Goal: Task Accomplishment & Management: Complete application form

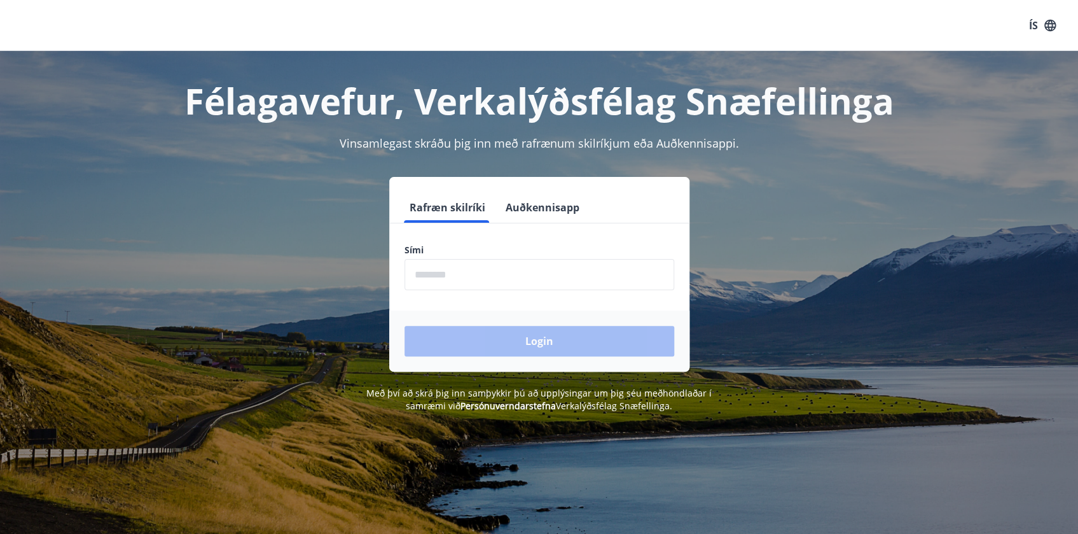
click at [542, 288] on input "phone" at bounding box center [540, 274] width 270 height 31
type input "********"
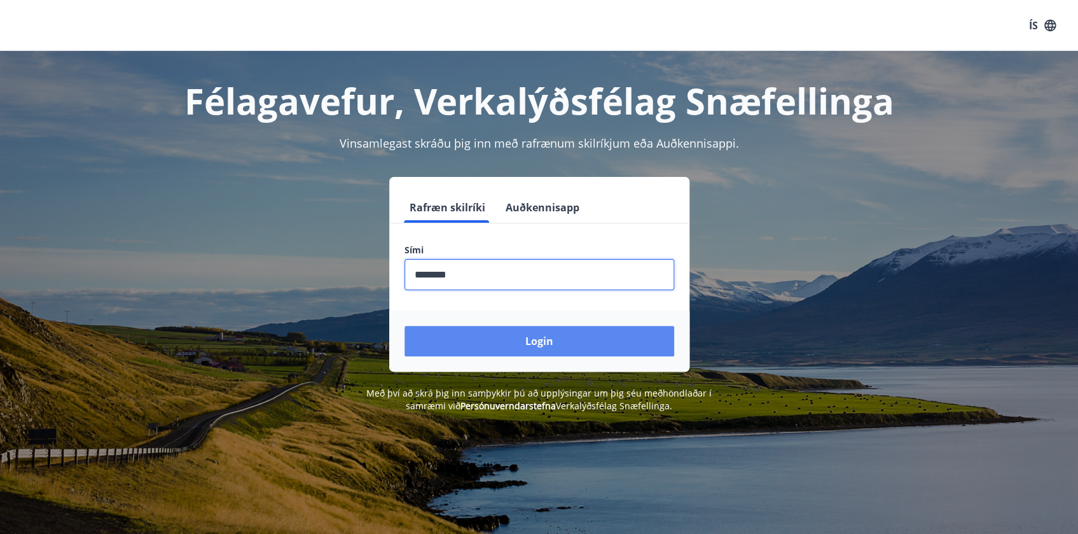
click at [508, 336] on button "Login" at bounding box center [540, 341] width 270 height 31
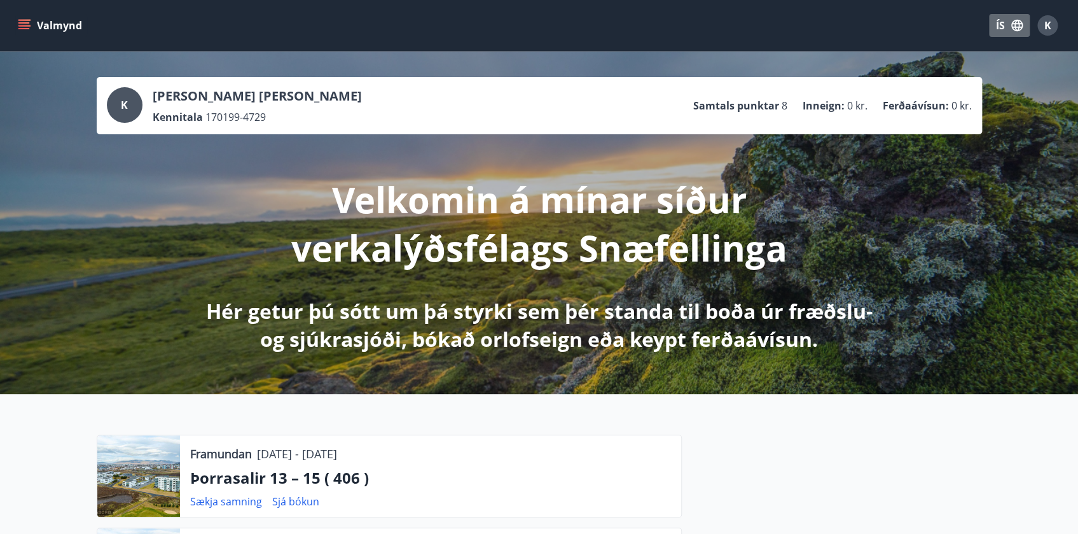
click at [1008, 22] on button "ÍS" at bounding box center [1009, 25] width 41 height 23
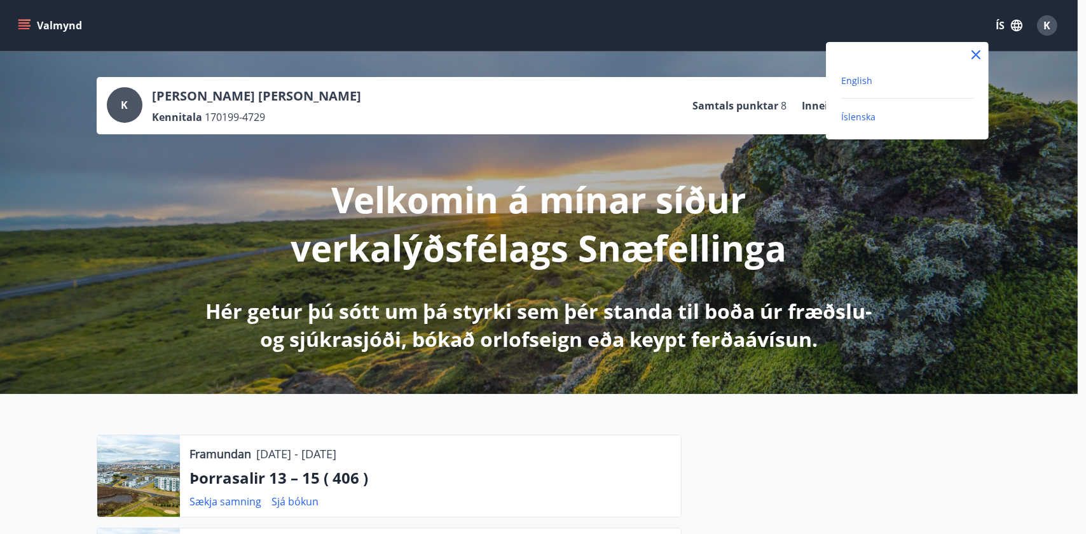
click at [850, 80] on span "English" at bounding box center [857, 80] width 31 height 12
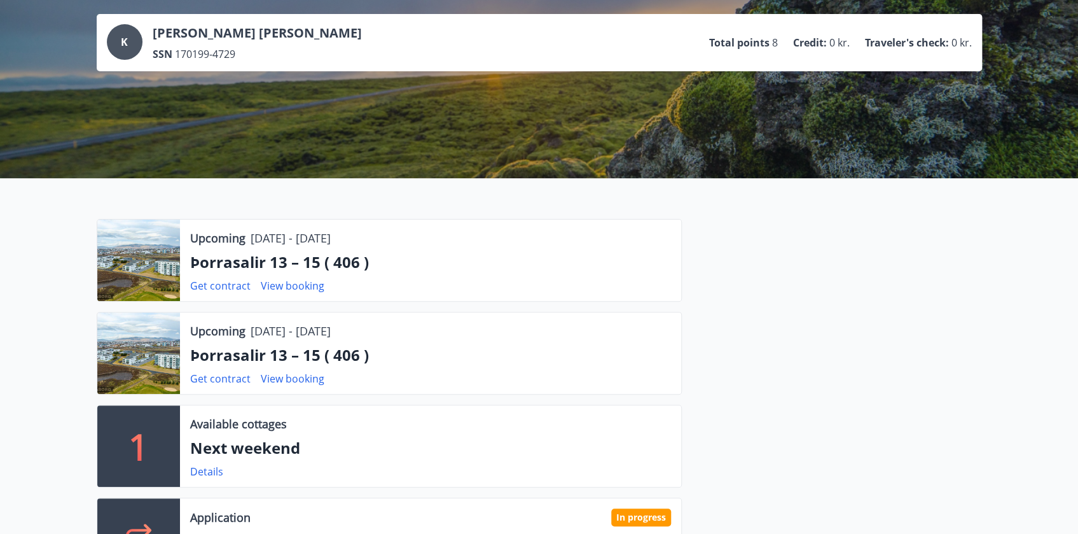
scroll to position [173, 0]
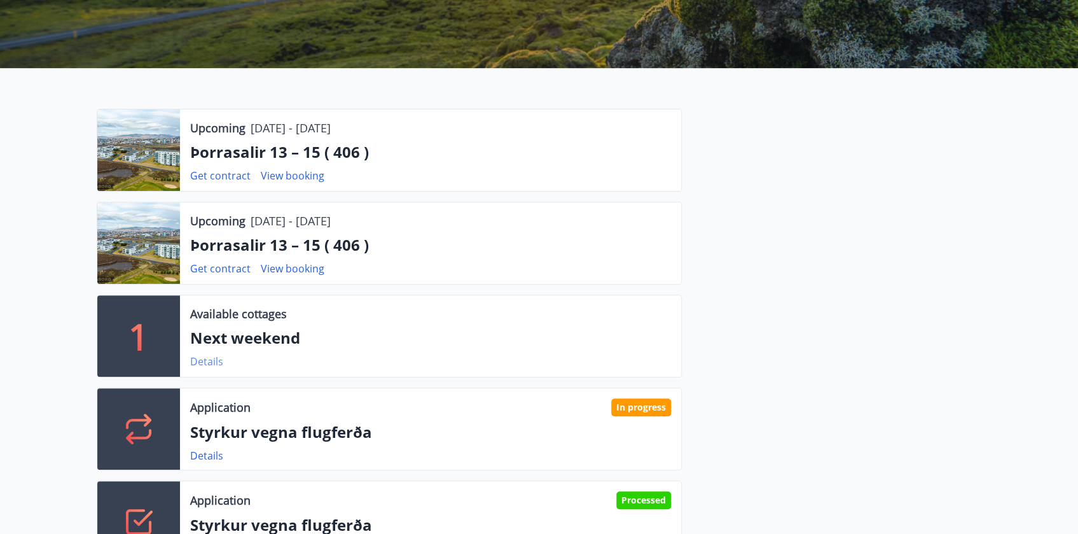
click at [214, 360] on link "Details" at bounding box center [206, 361] width 33 height 14
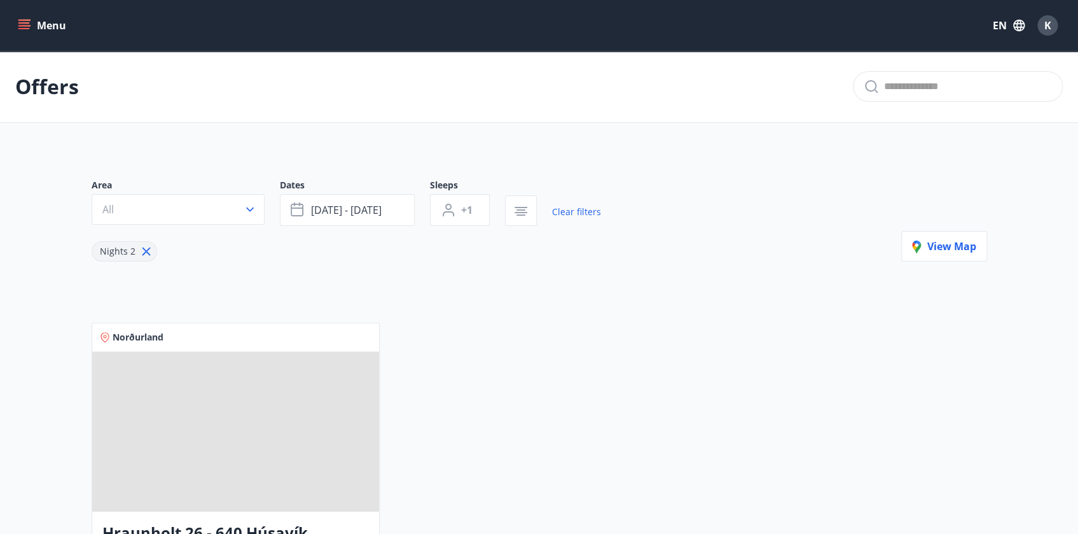
click at [36, 32] on button "Menu" at bounding box center [43, 25] width 56 height 23
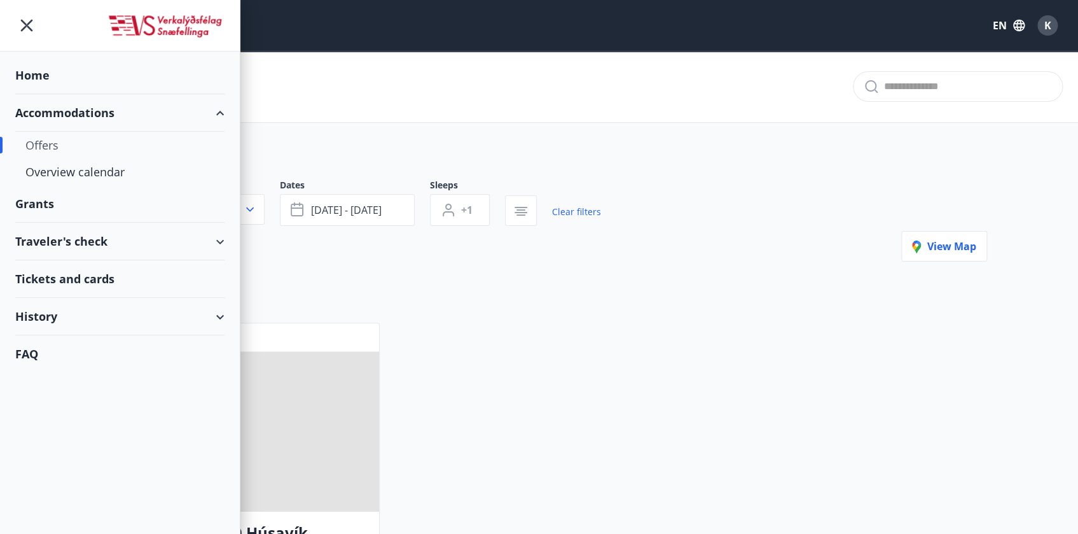
click at [46, 94] on div "Grants" at bounding box center [119, 76] width 209 height 38
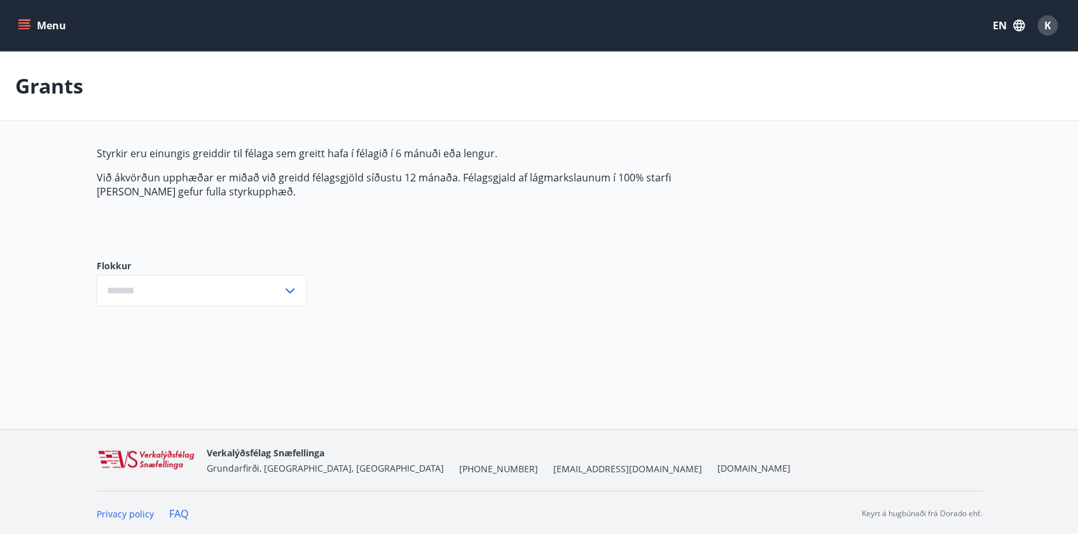
type input "***"
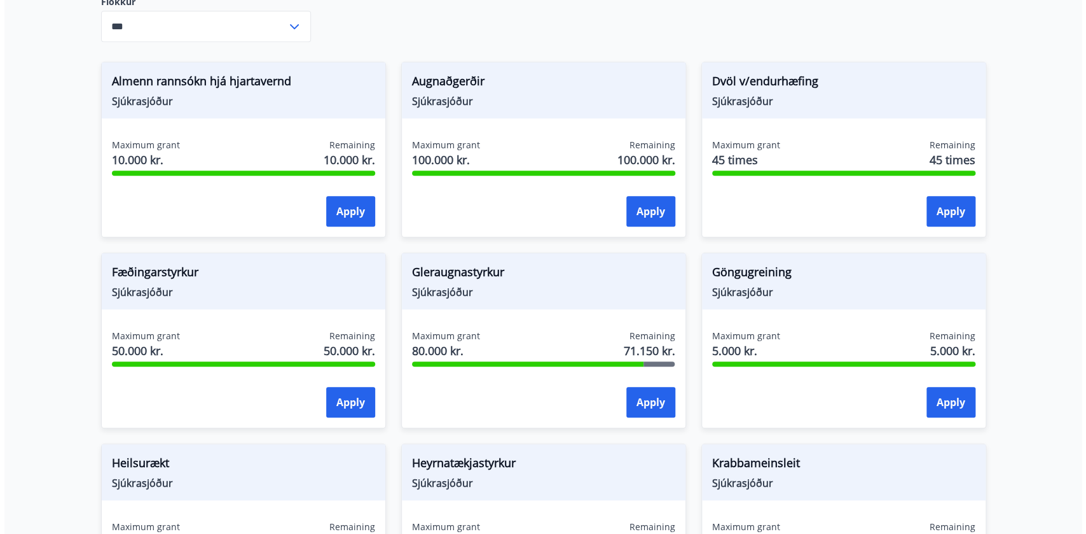
scroll to position [289, 0]
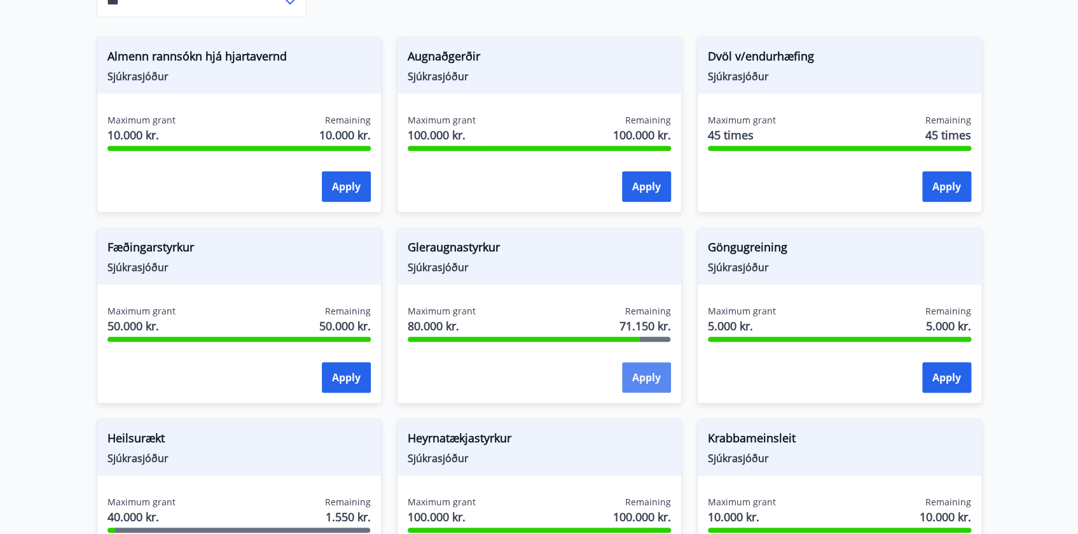
click at [635, 382] on button "Apply" at bounding box center [646, 377] width 49 height 31
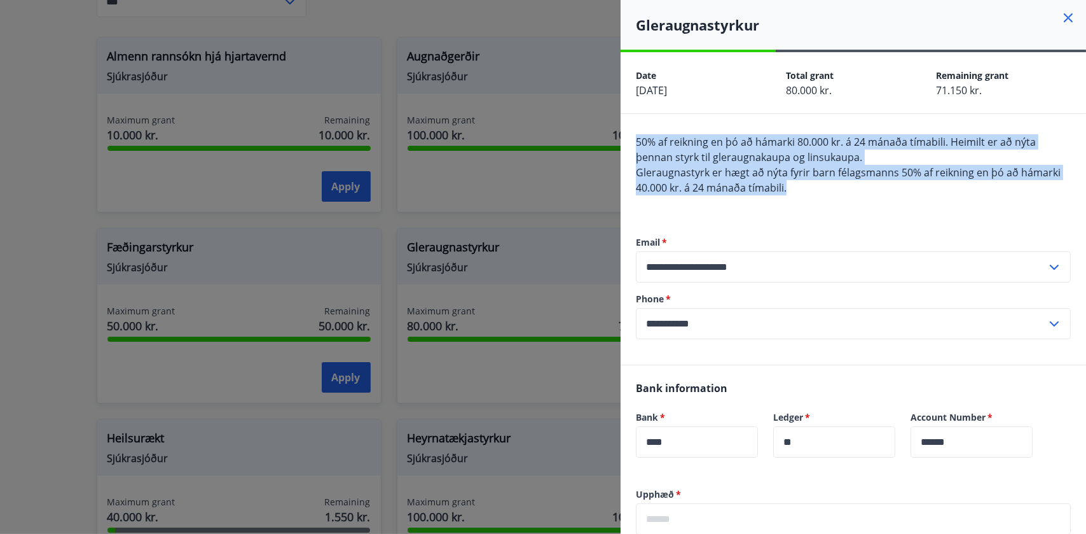
drag, startPoint x: 803, startPoint y: 187, endPoint x: 636, endPoint y: 146, distance: 171.6
click at [636, 146] on div "50% af reikning en þó að hámarki 80.000 kr. á 24 mánaða tímabili. Heimilt er að…" at bounding box center [853, 172] width 435 height 76
copy span "50% af reikning en þó að hámarki 80.000 kr. á 24 mánaða tímabili. Heimilt er að…"
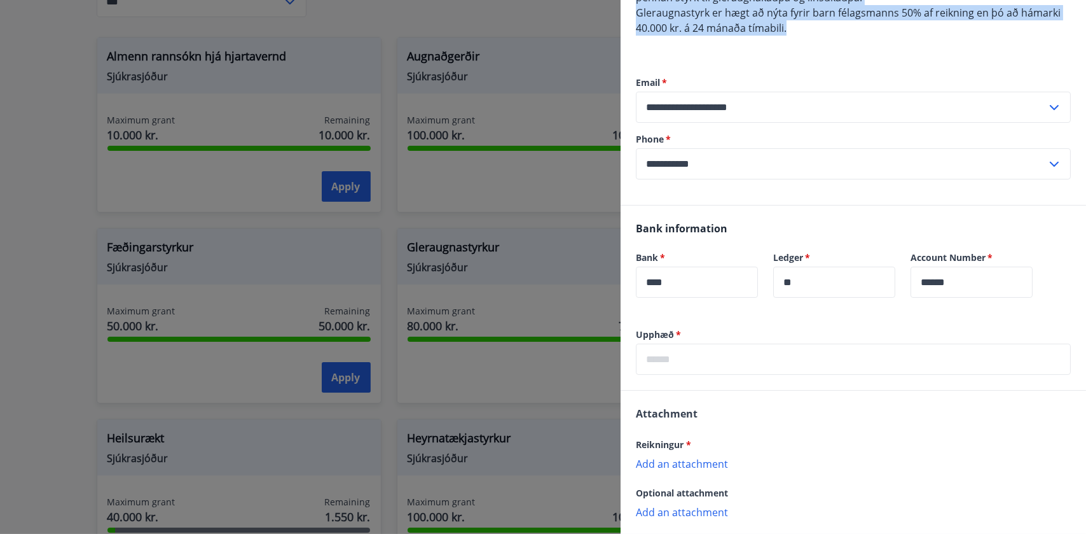
scroll to position [173, 0]
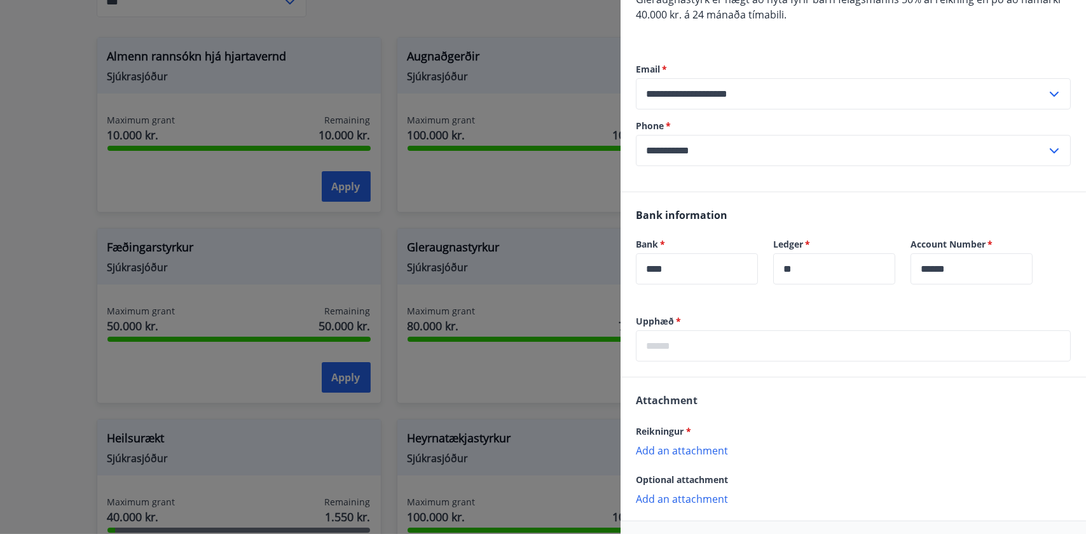
click at [722, 341] on input "text" at bounding box center [853, 345] width 435 height 31
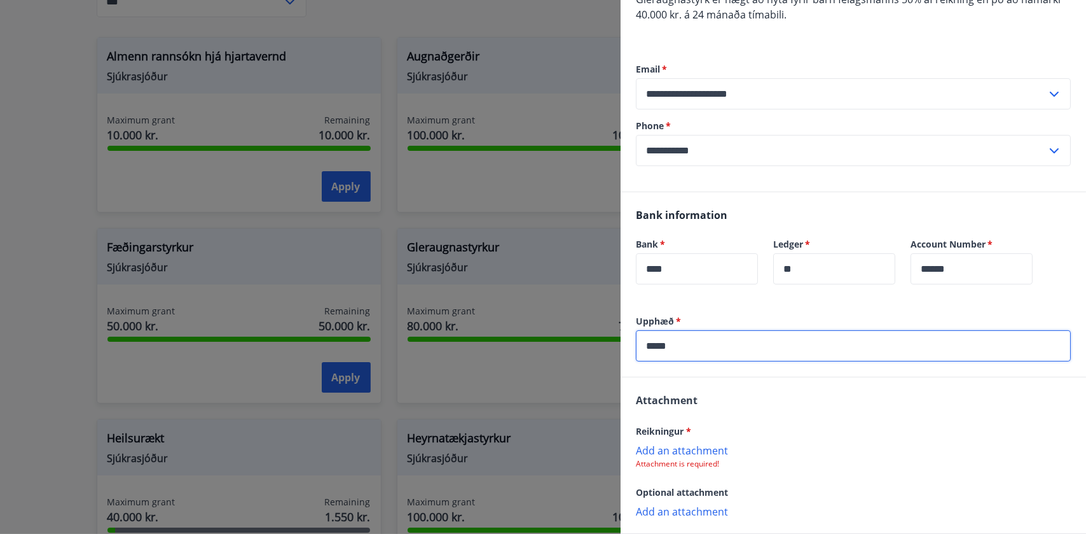
type input "*****"
click at [731, 394] on div "Attachment Reikningur * Add an attachment Attachment is required! Optional atta…" at bounding box center [854, 454] width 466 height 155
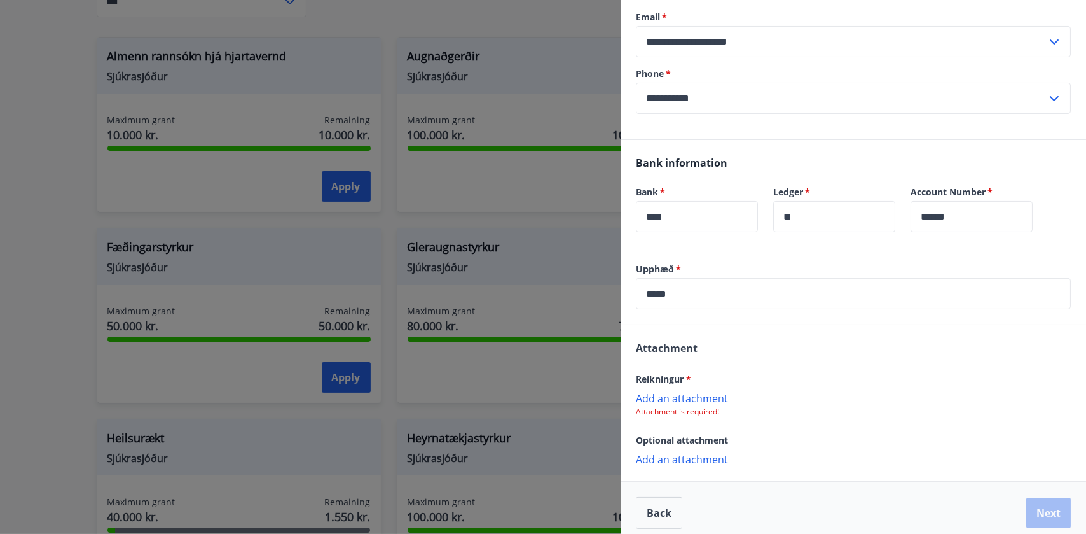
scroll to position [235, 0]
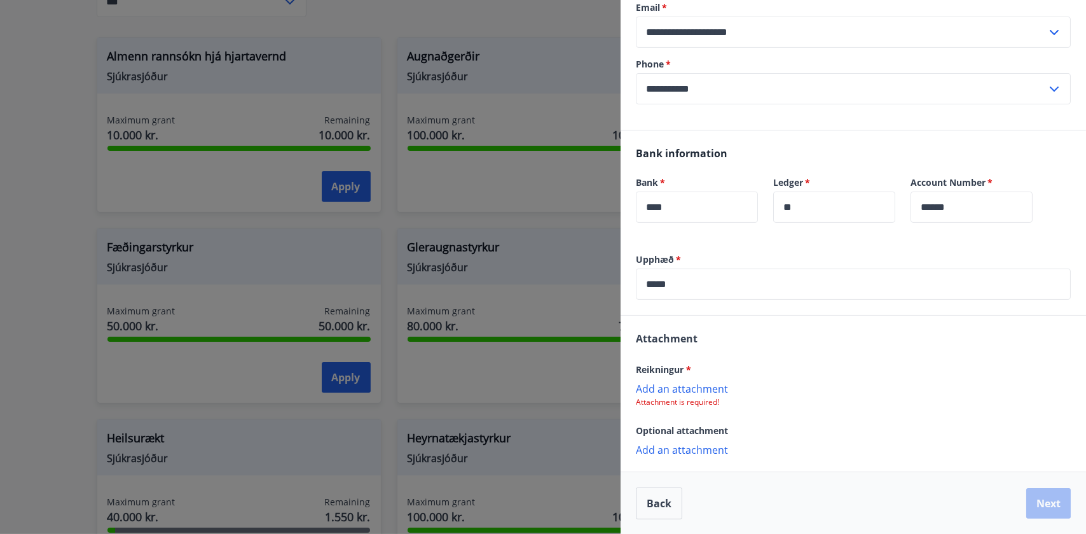
click at [697, 389] on p "Add an attachment" at bounding box center [853, 388] width 435 height 13
click at [684, 449] on p "Add an attachment" at bounding box center [853, 450] width 435 height 13
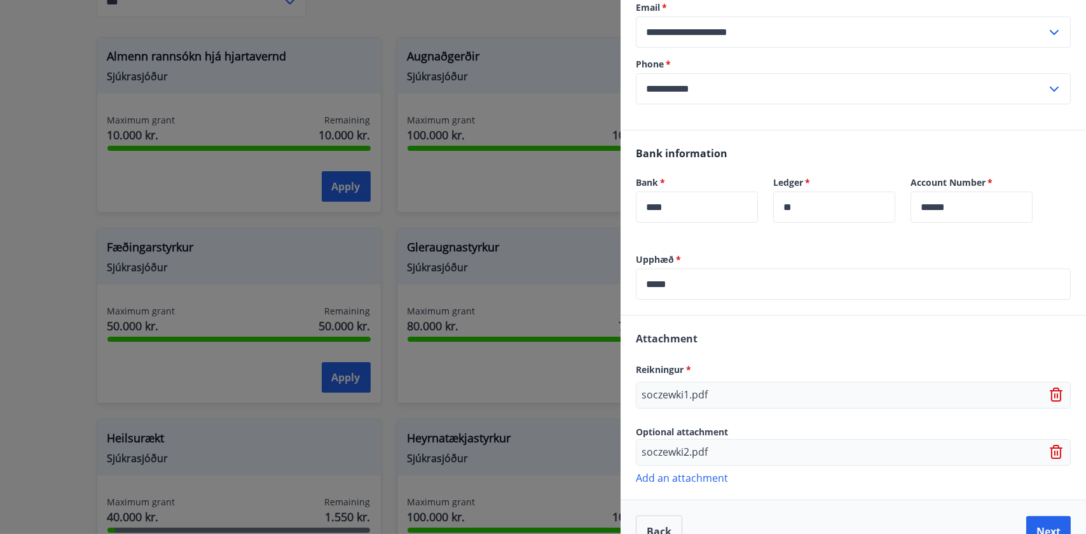
click at [642, 495] on div "Attachment Reikningur * soczewki1.pdf Optional attachment soczewki2.pdf Add an …" at bounding box center [854, 406] width 466 height 183
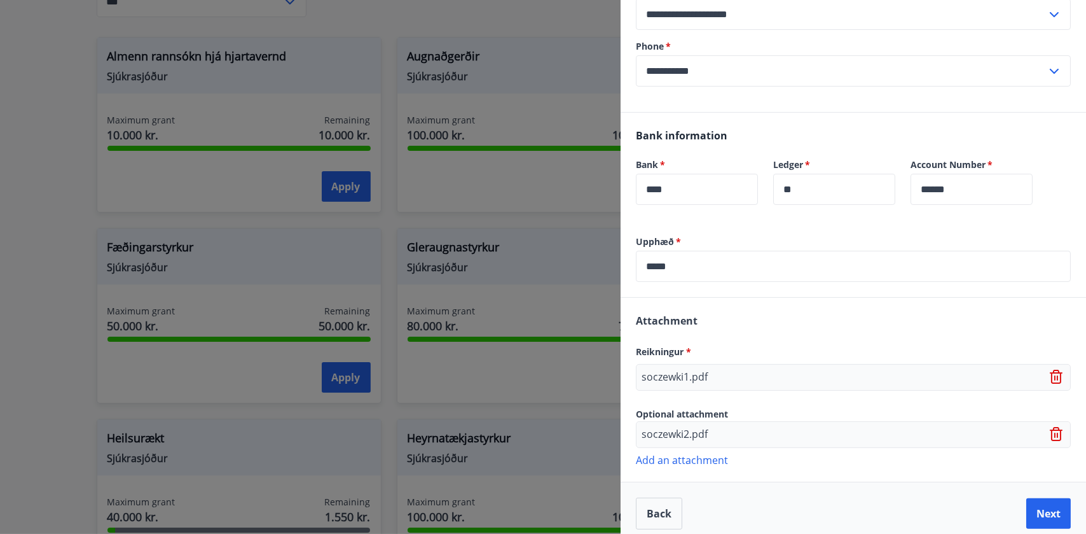
scroll to position [262, 0]
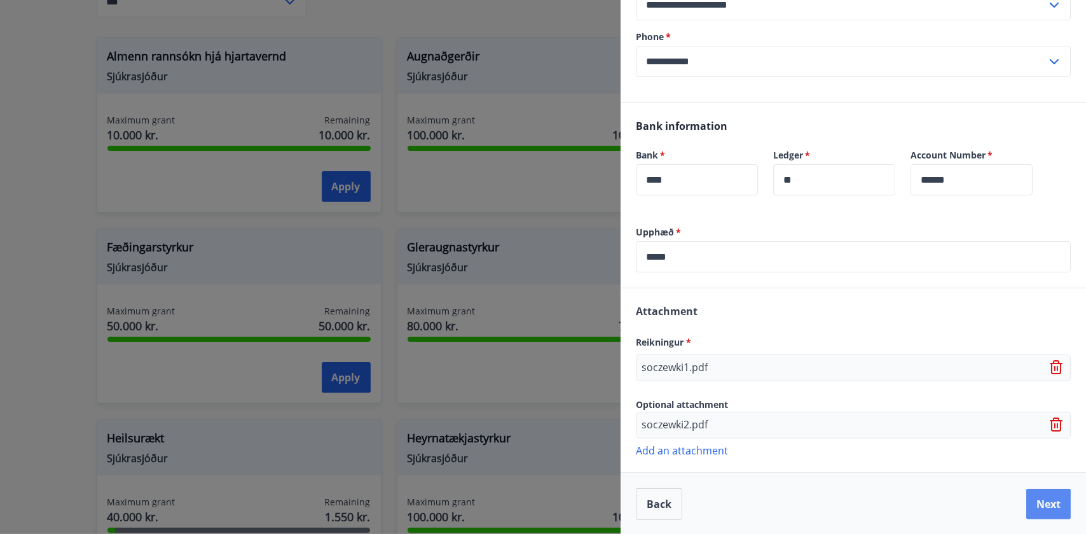
click at [1037, 503] on button "Next" at bounding box center [1049, 504] width 45 height 31
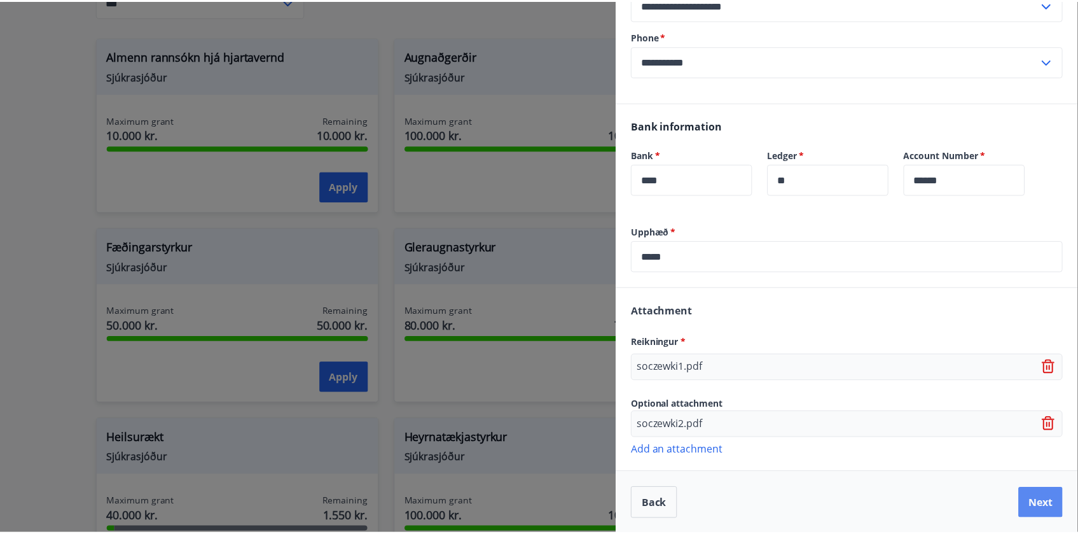
scroll to position [0, 0]
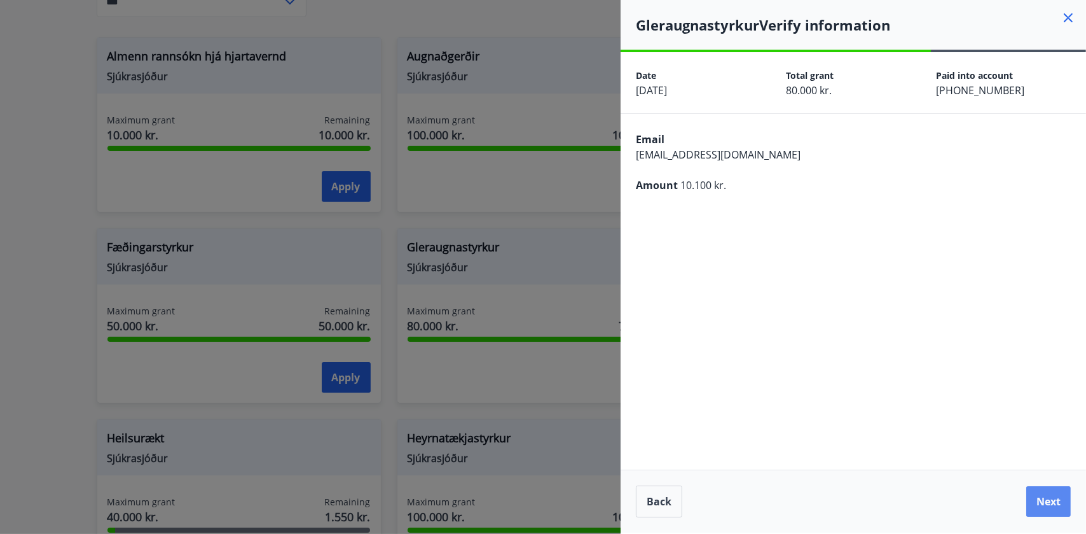
click at [1041, 505] on button "Next" at bounding box center [1049, 501] width 45 height 31
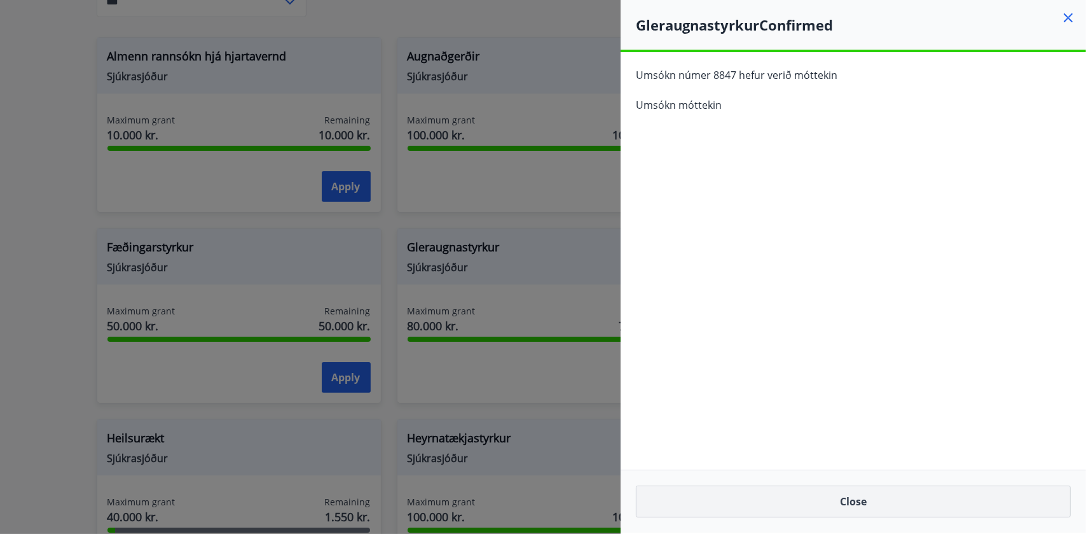
click at [875, 503] on button "Close" at bounding box center [853, 501] width 435 height 32
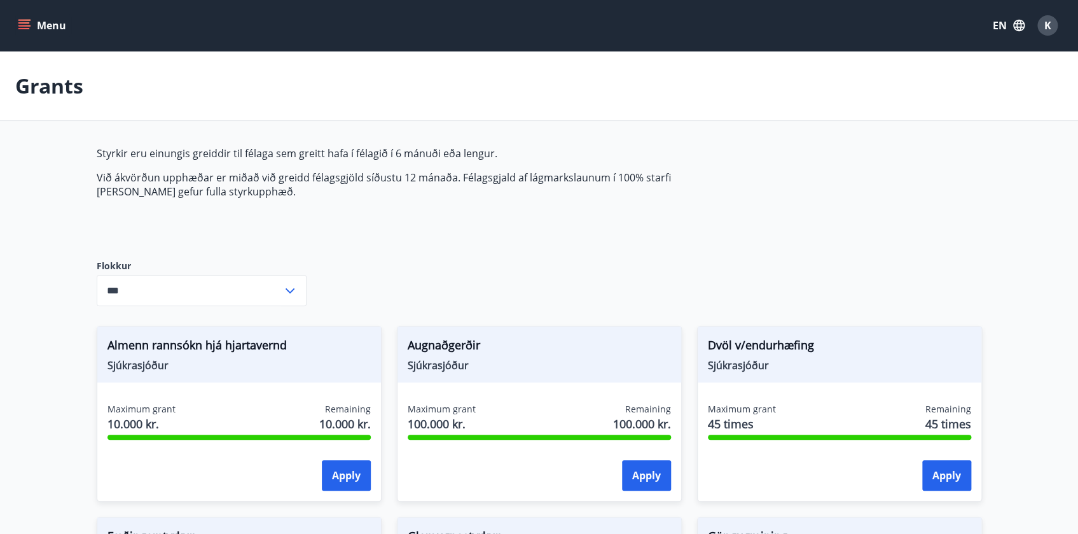
click at [60, 25] on button "Menu" at bounding box center [43, 25] width 56 height 23
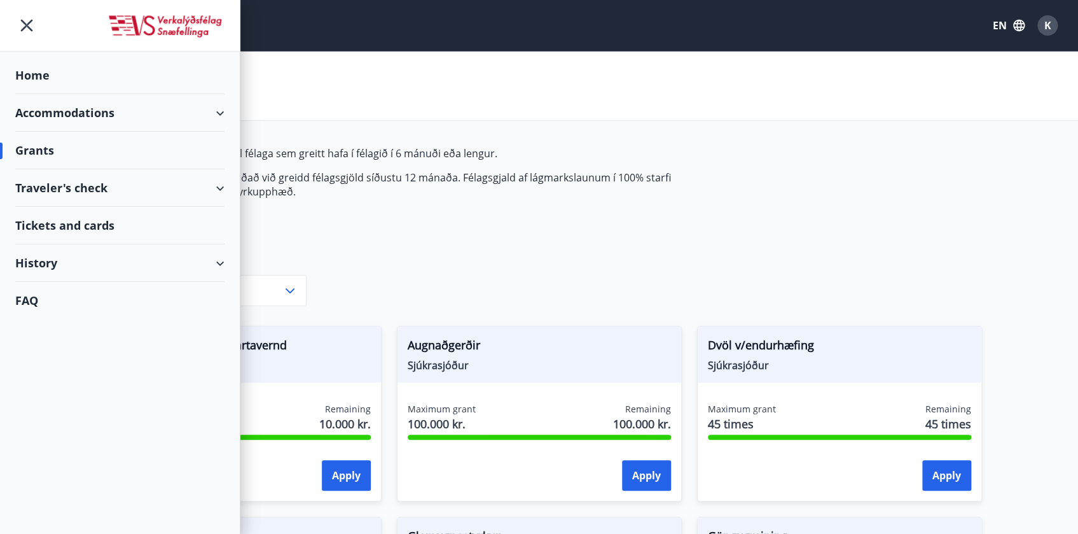
click at [69, 64] on div "Home" at bounding box center [119, 76] width 209 height 38
